Goal: Task Accomplishment & Management: Manage account settings

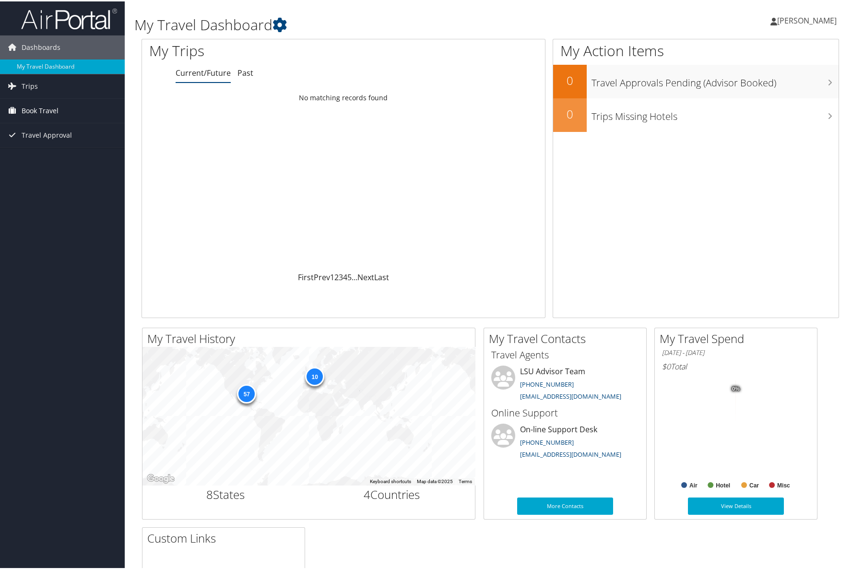
click at [53, 107] on span "Book Travel" at bounding box center [40, 109] width 37 height 24
click at [52, 143] on link "Book/Manage Online Trips" at bounding box center [62, 143] width 125 height 14
click at [41, 137] on span "Travel Approval" at bounding box center [47, 134] width 50 height 24
click at [32, 79] on span "Trips" at bounding box center [30, 85] width 16 height 24
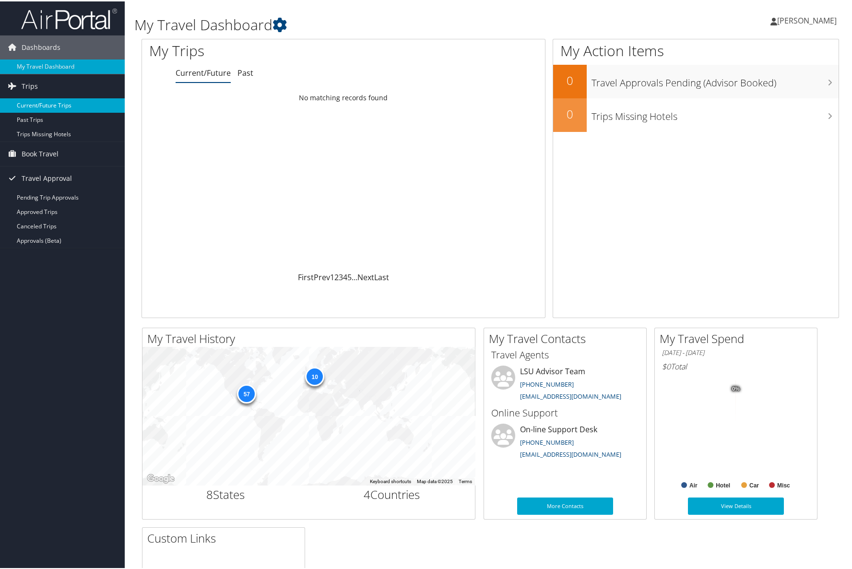
click at [61, 107] on link "Current/Future Trips" at bounding box center [62, 104] width 125 height 14
